Goal: Check status: Check status

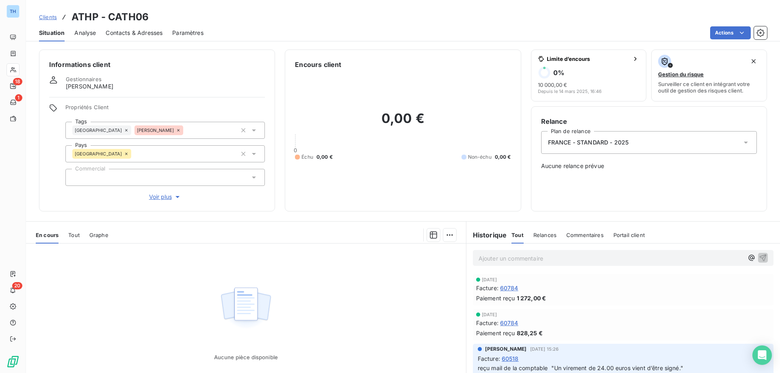
scroll to position [41, 0]
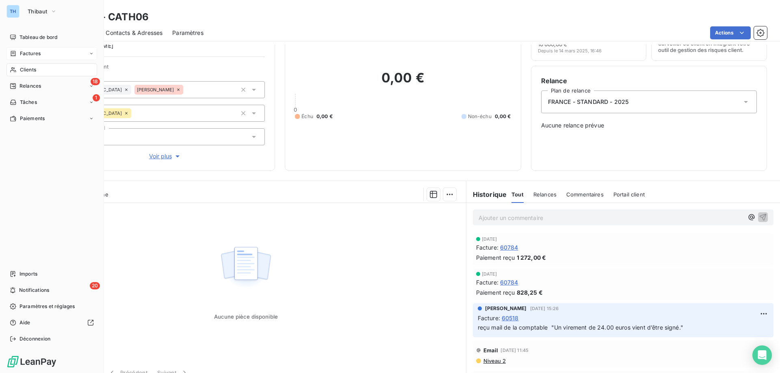
click at [18, 48] on div "Factures" at bounding box center [51, 53] width 91 height 13
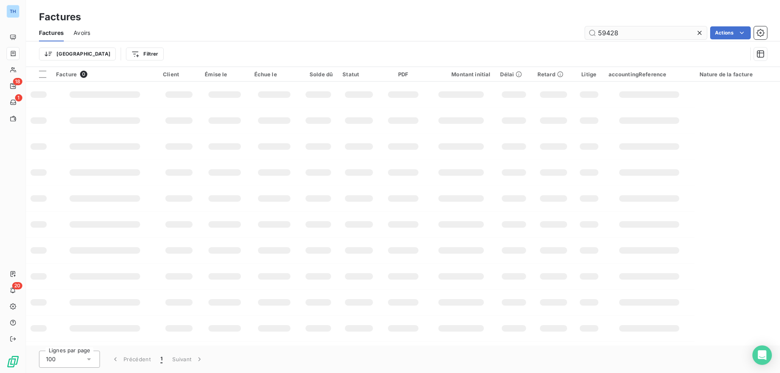
click at [631, 35] on input "59428" at bounding box center [646, 32] width 122 height 13
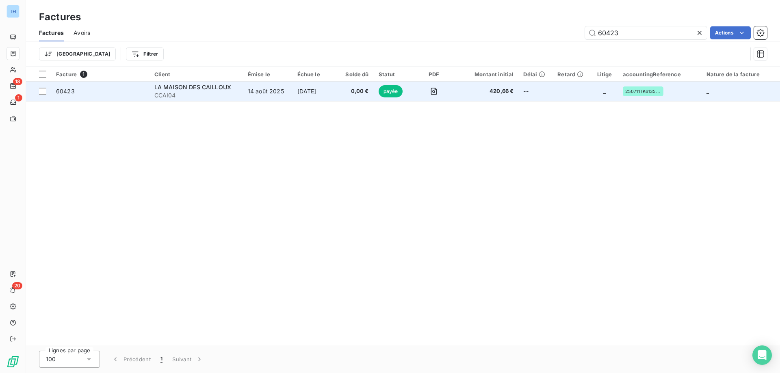
type input "60423"
click at [290, 94] on td "14 août 2025" at bounding box center [268, 91] width 50 height 19
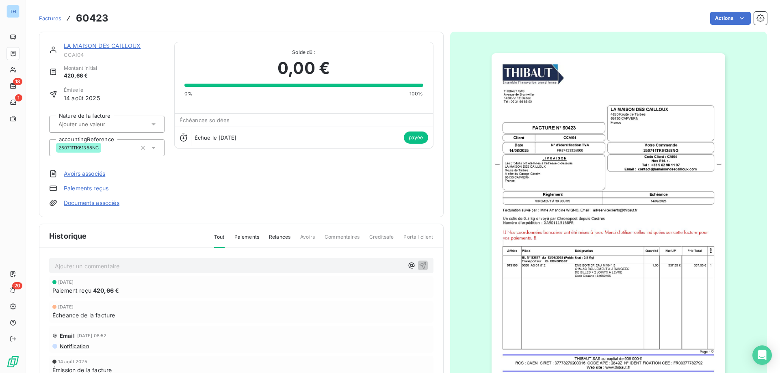
click at [50, 15] on span "Factures" at bounding box center [50, 18] width 22 height 6
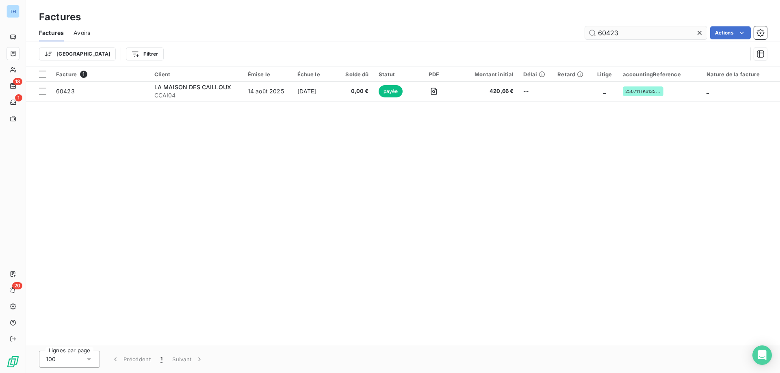
click at [619, 33] on input "60423" at bounding box center [646, 32] width 122 height 13
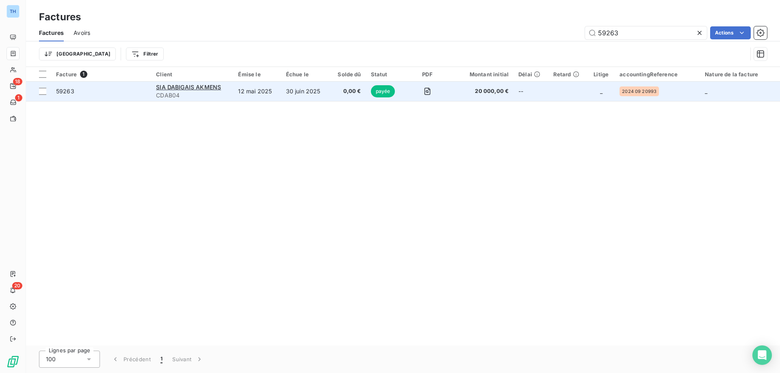
type input "59263"
click at [261, 93] on td "12 mai 2025" at bounding box center [257, 91] width 48 height 19
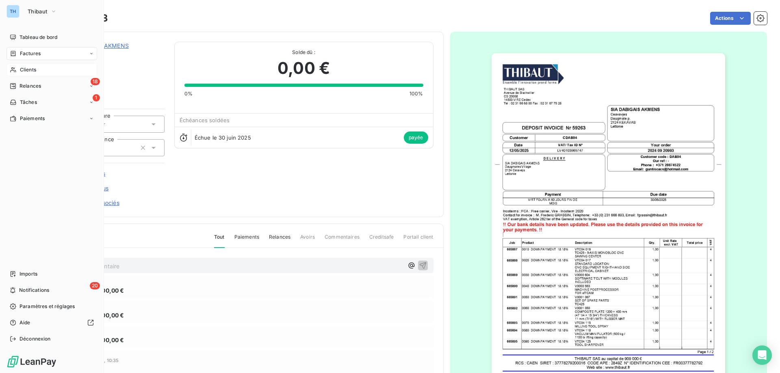
click at [17, 69] on div "Clients" at bounding box center [51, 69] width 91 height 13
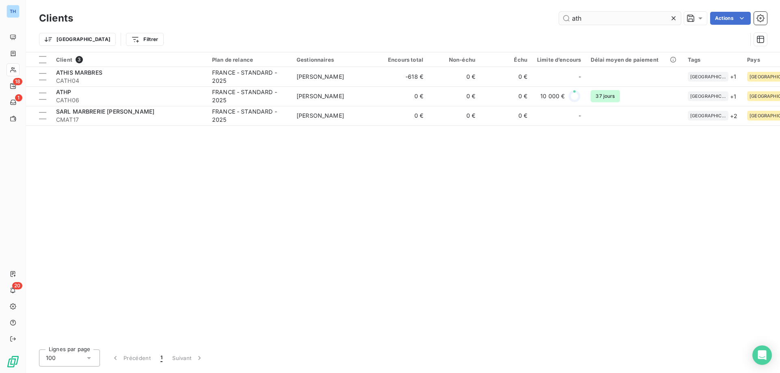
click at [593, 20] on input "ath" at bounding box center [620, 18] width 122 height 13
click at [593, 19] on input "ath" at bounding box center [620, 18] width 122 height 13
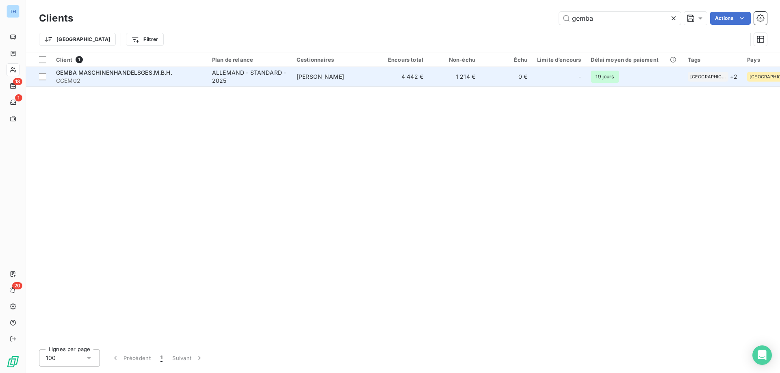
type input "gemba"
click at [264, 76] on div "ALLEMAND - STANDARD - 2025" at bounding box center [249, 77] width 75 height 16
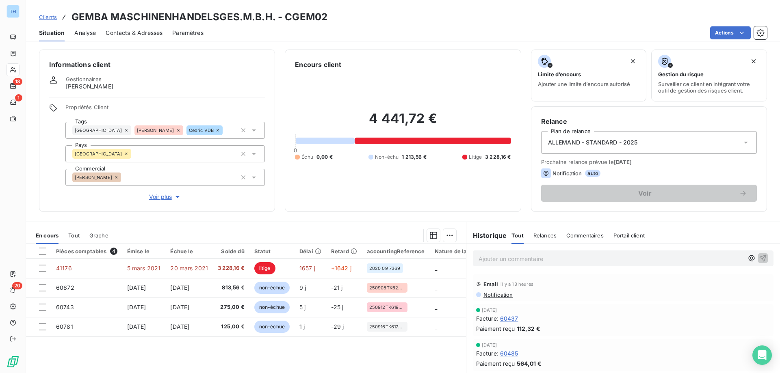
click at [43, 19] on span "Clients" at bounding box center [48, 17] width 18 height 6
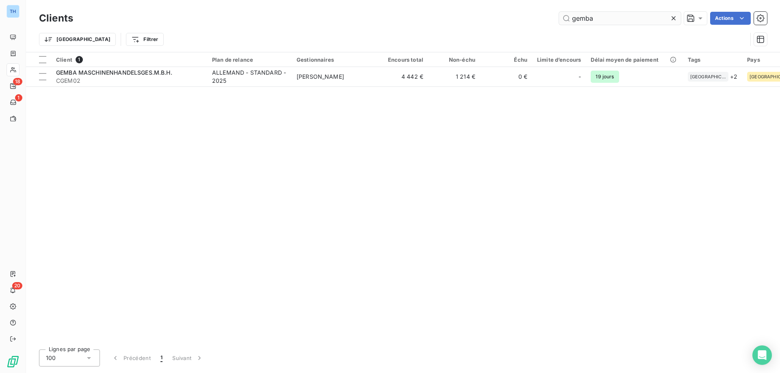
click at [603, 16] on input "gemba" at bounding box center [620, 18] width 122 height 13
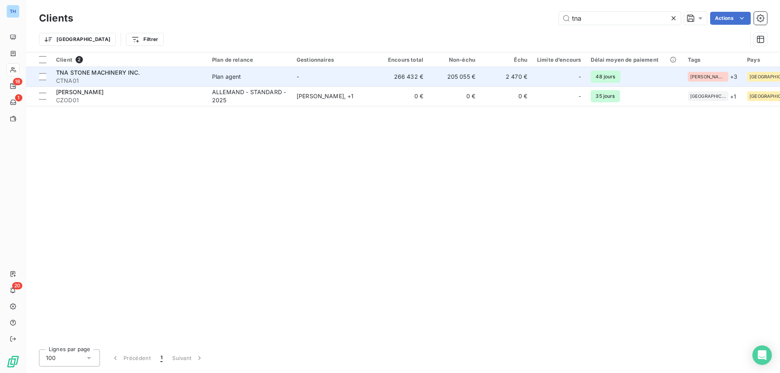
type input "tna"
click at [190, 82] on span "CTNA01" at bounding box center [129, 81] width 146 height 8
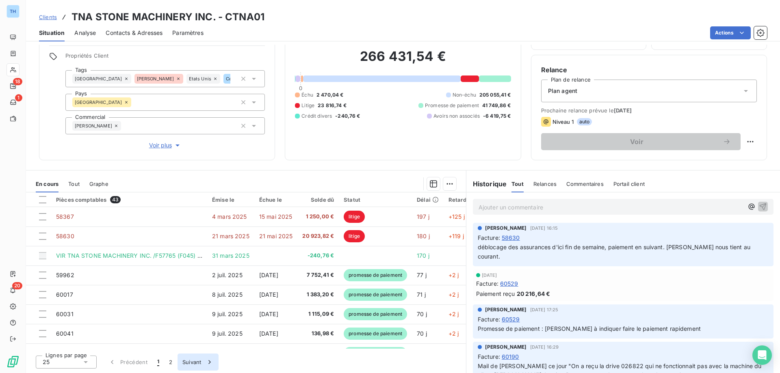
click at [185, 360] on button "Suivant" at bounding box center [197, 362] width 41 height 17
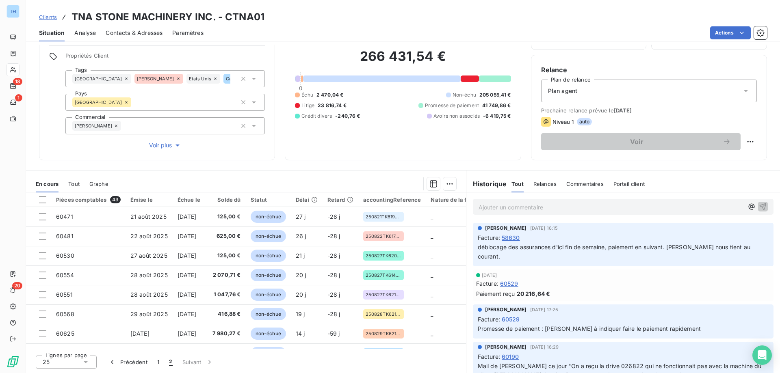
click at [488, 205] on p "Ajouter un commentaire ﻿" at bounding box center [610, 207] width 265 height 10
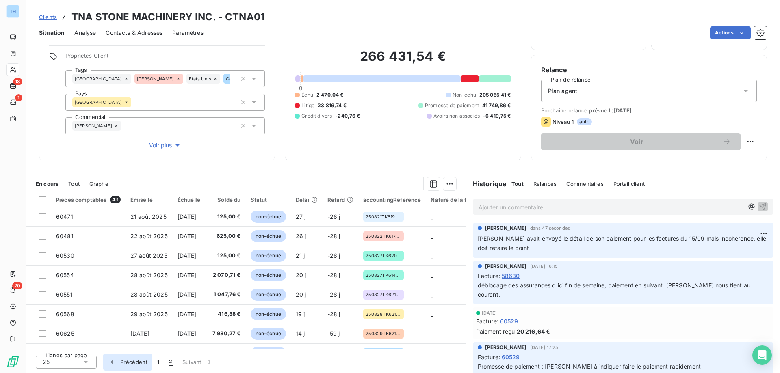
click at [142, 358] on button "Précédent" at bounding box center [127, 362] width 49 height 17
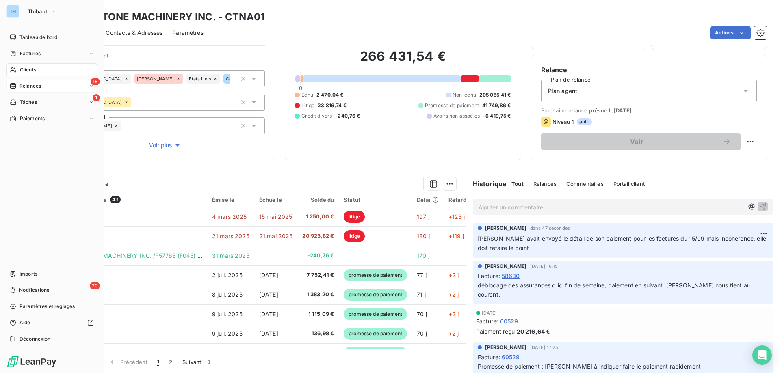
click at [13, 86] on icon at bounding box center [13, 86] width 6 height 6
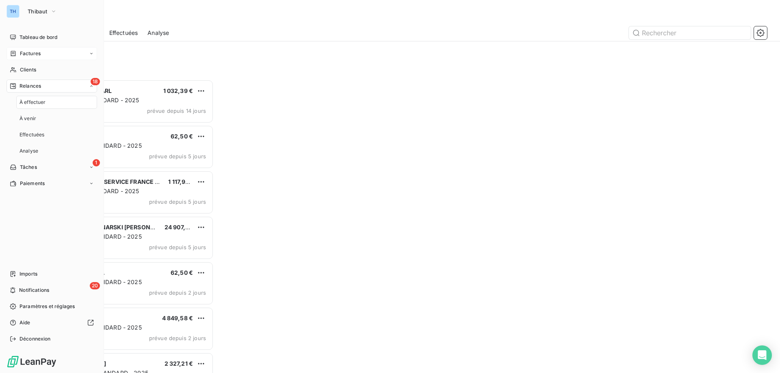
scroll to position [287, 169]
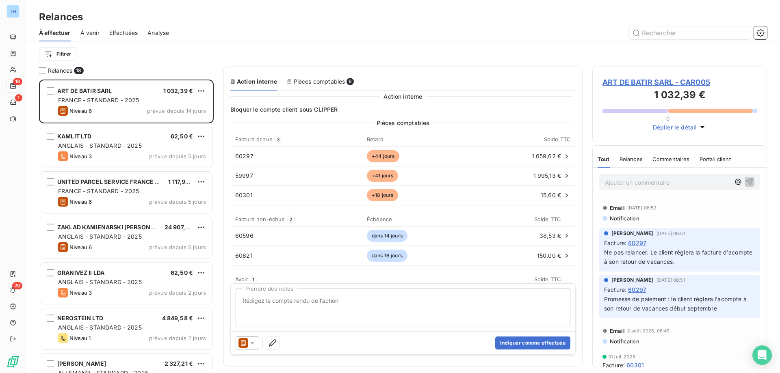
click at [136, 49] on div "Filtrer" at bounding box center [403, 53] width 728 height 15
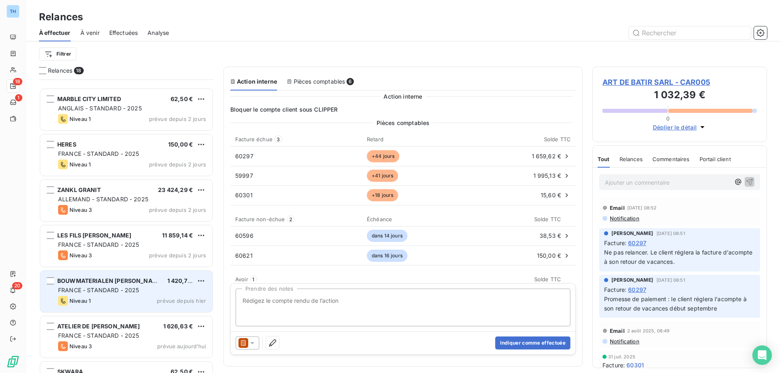
scroll to position [525, 0]
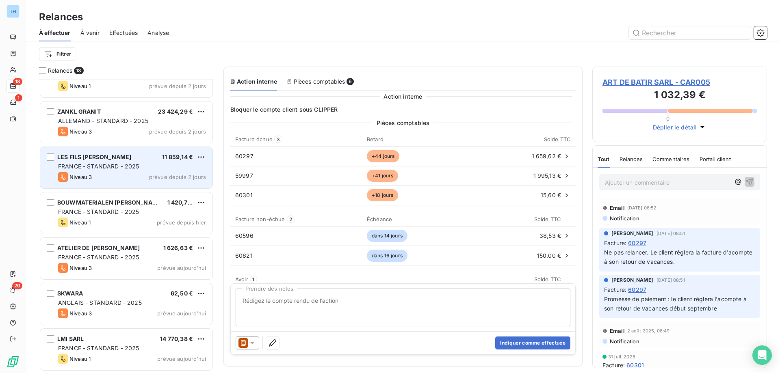
click at [145, 175] on div "Niveau 3 prévue depuis 2 jours" at bounding box center [132, 177] width 148 height 10
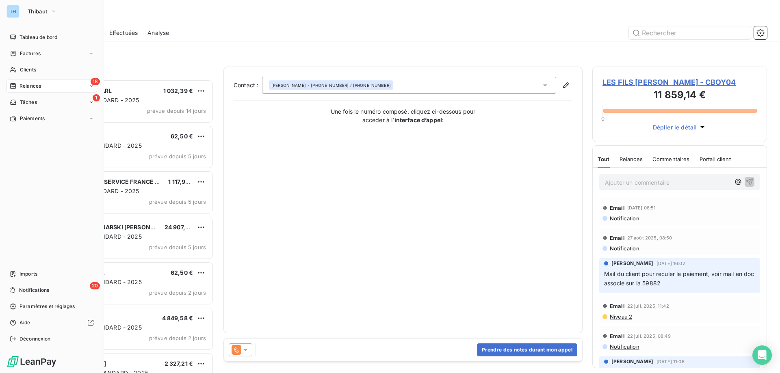
click at [21, 13] on div "TH Thibaut" at bounding box center [51, 11] width 91 height 13
click at [47, 13] on span "Thibaut" at bounding box center [37, 11] width 19 height 6
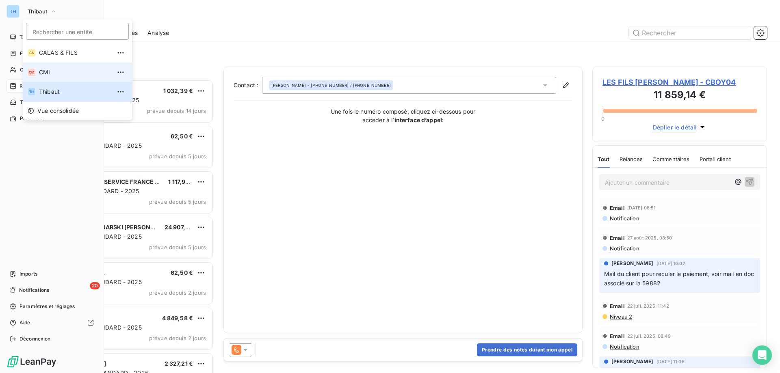
click at [57, 73] on span "CMI" at bounding box center [75, 72] width 72 height 8
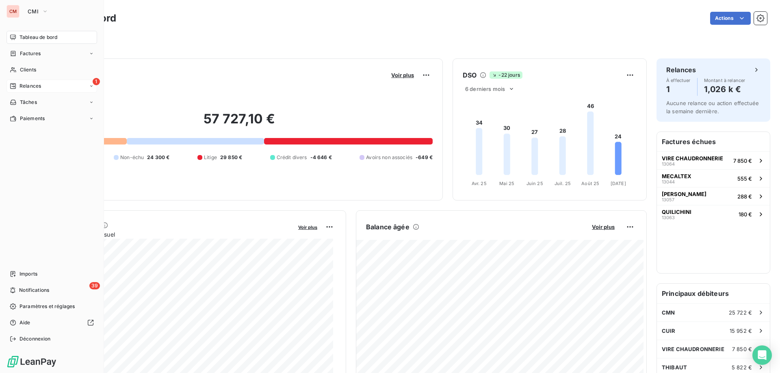
click at [52, 85] on div "1 Relances" at bounding box center [51, 86] width 91 height 13
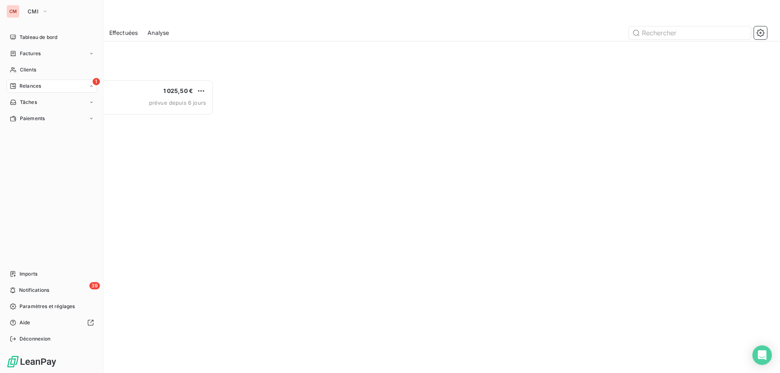
scroll to position [287, 169]
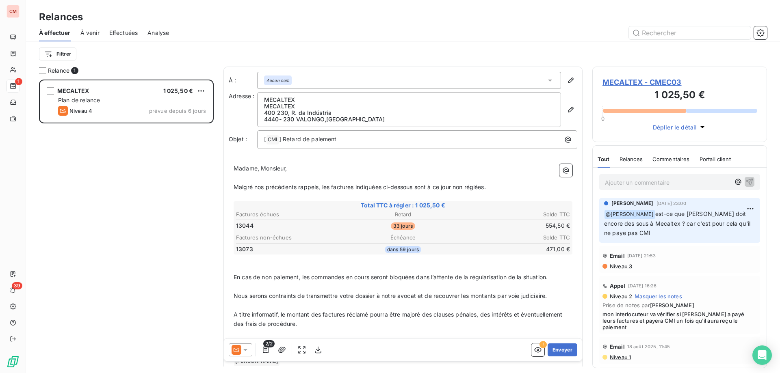
click at [177, 45] on div "Filtrer" at bounding box center [403, 53] width 728 height 25
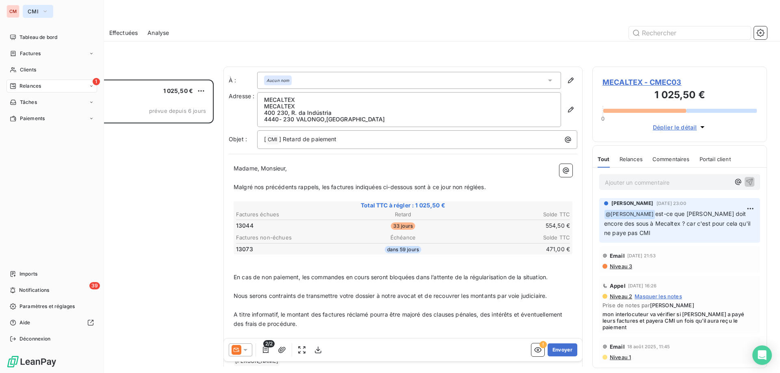
click at [31, 10] on span "CMI" at bounding box center [33, 11] width 11 height 6
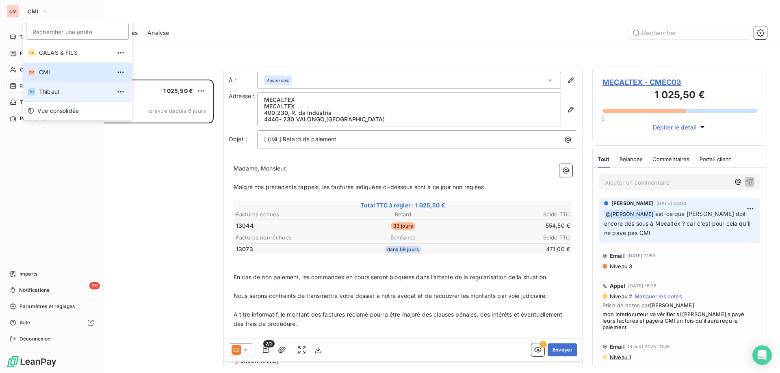
click at [54, 88] on span "Thibaut" at bounding box center [75, 92] width 72 height 8
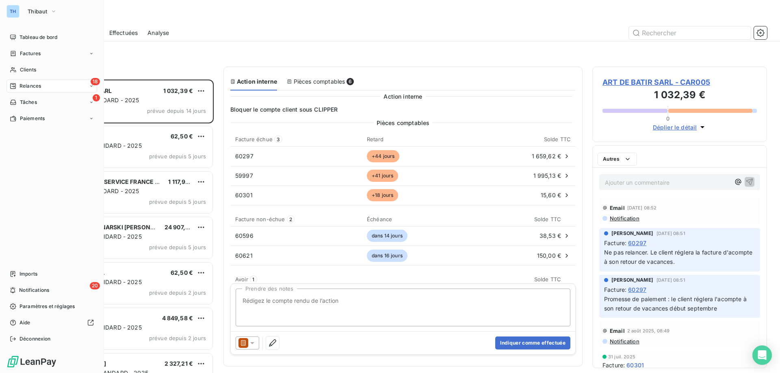
scroll to position [287, 169]
